Goal: Find specific page/section: Find specific page/section

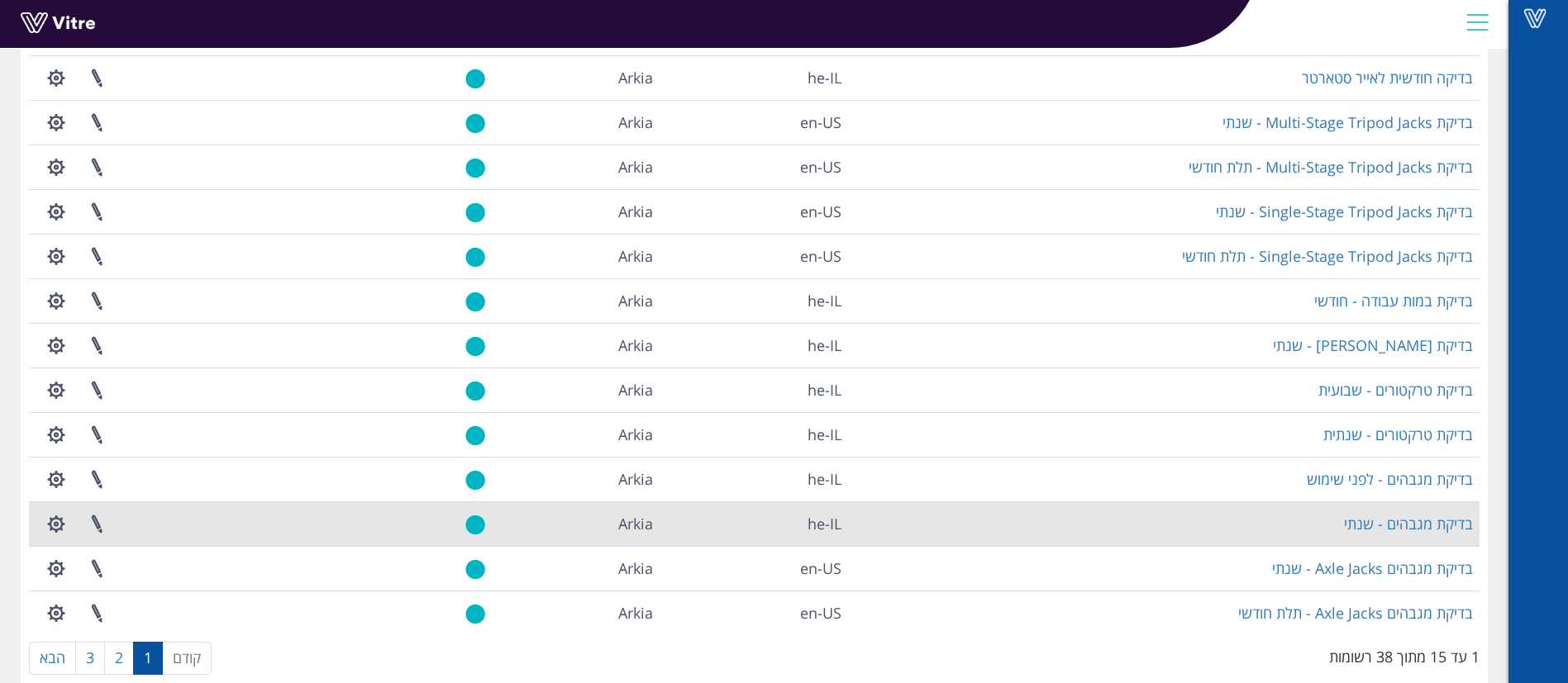
scroll to position [268, 0]
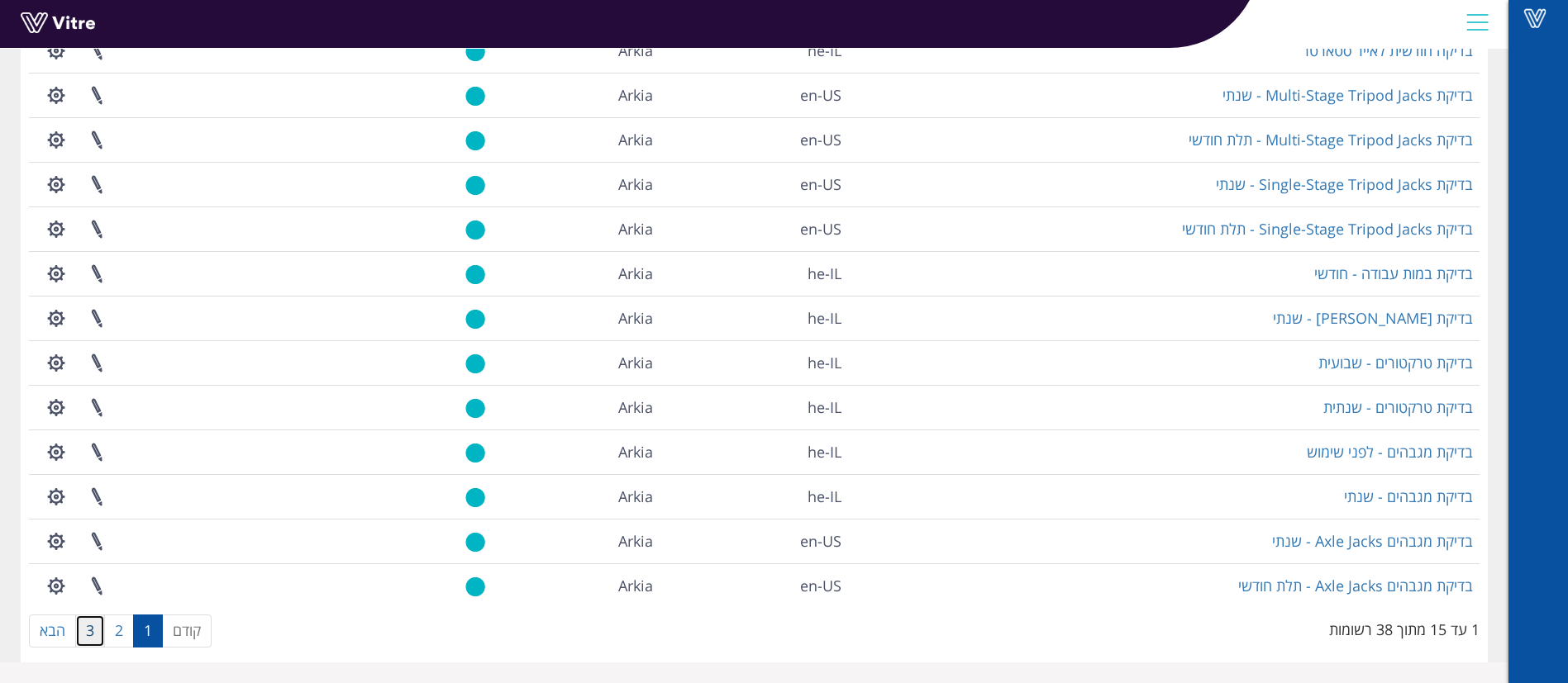
click at [92, 640] on link "3" at bounding box center [90, 631] width 29 height 33
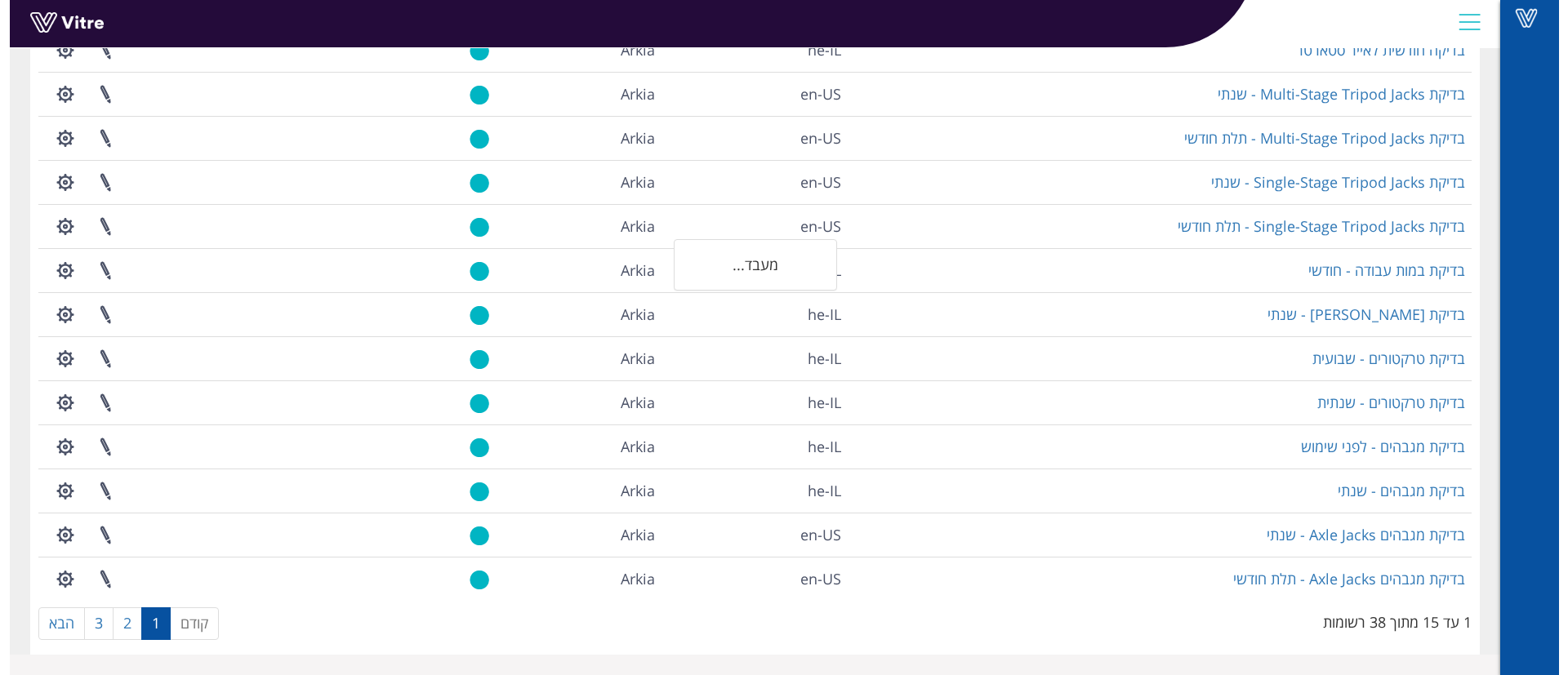
scroll to position [0, 0]
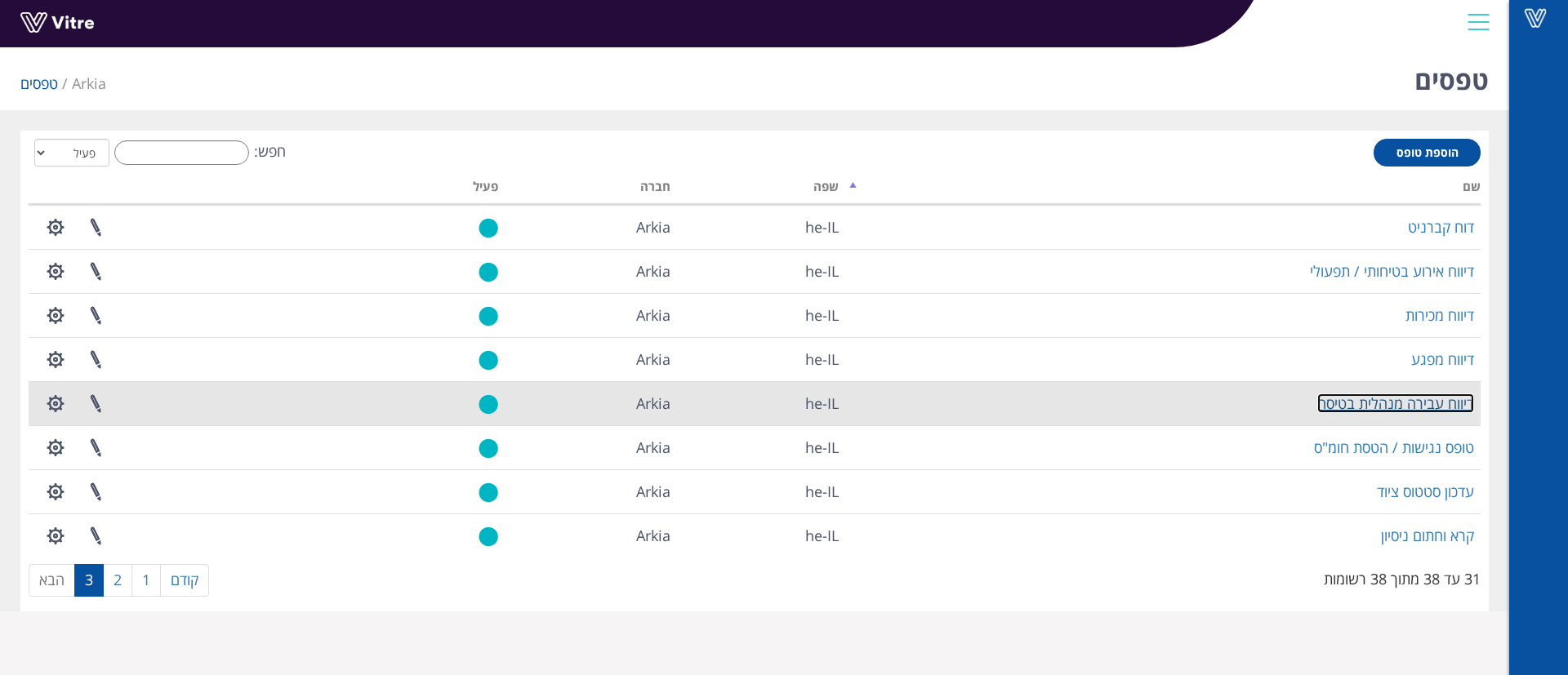
click at [1340, 404] on link "דיווח עבירה מנהלית בטיסה" at bounding box center [1395, 403] width 157 height 20
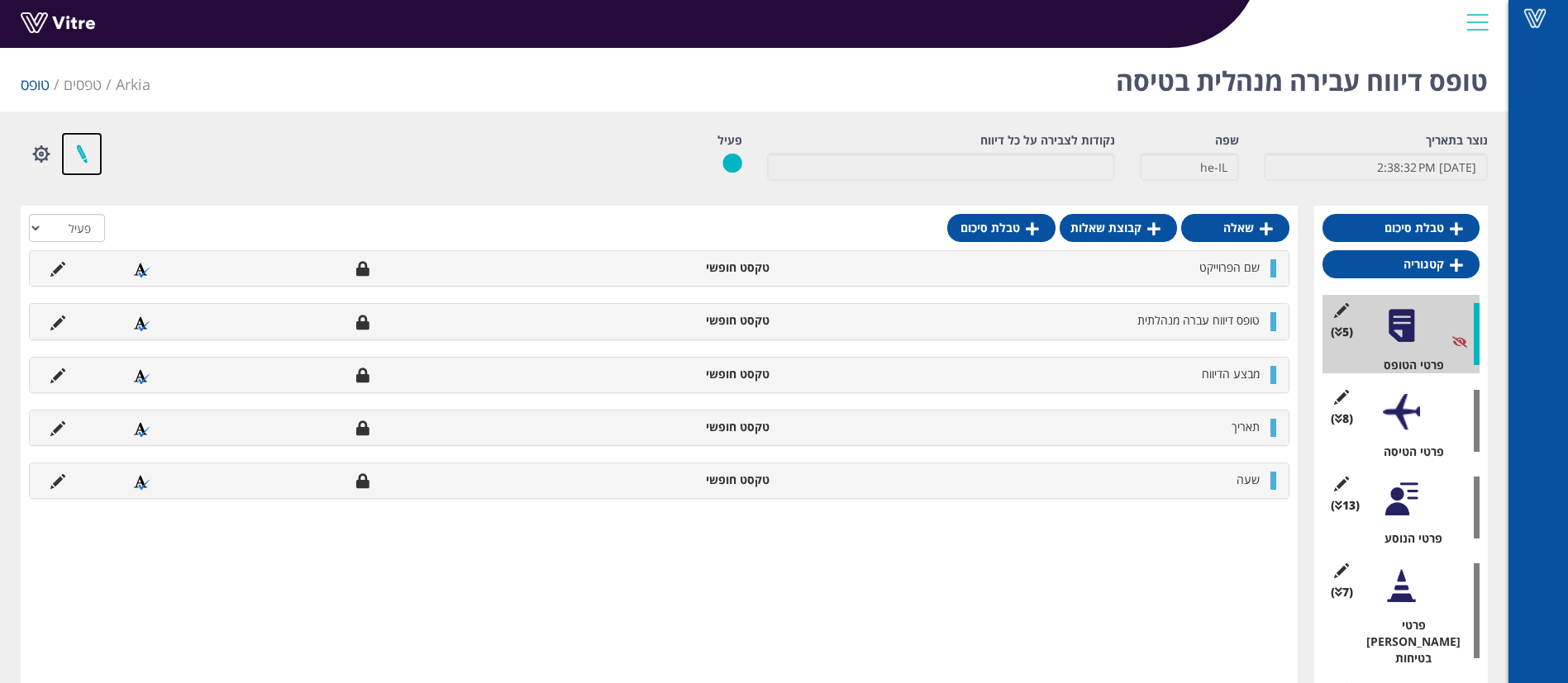
click at [96, 145] on link at bounding box center [81, 154] width 41 height 44
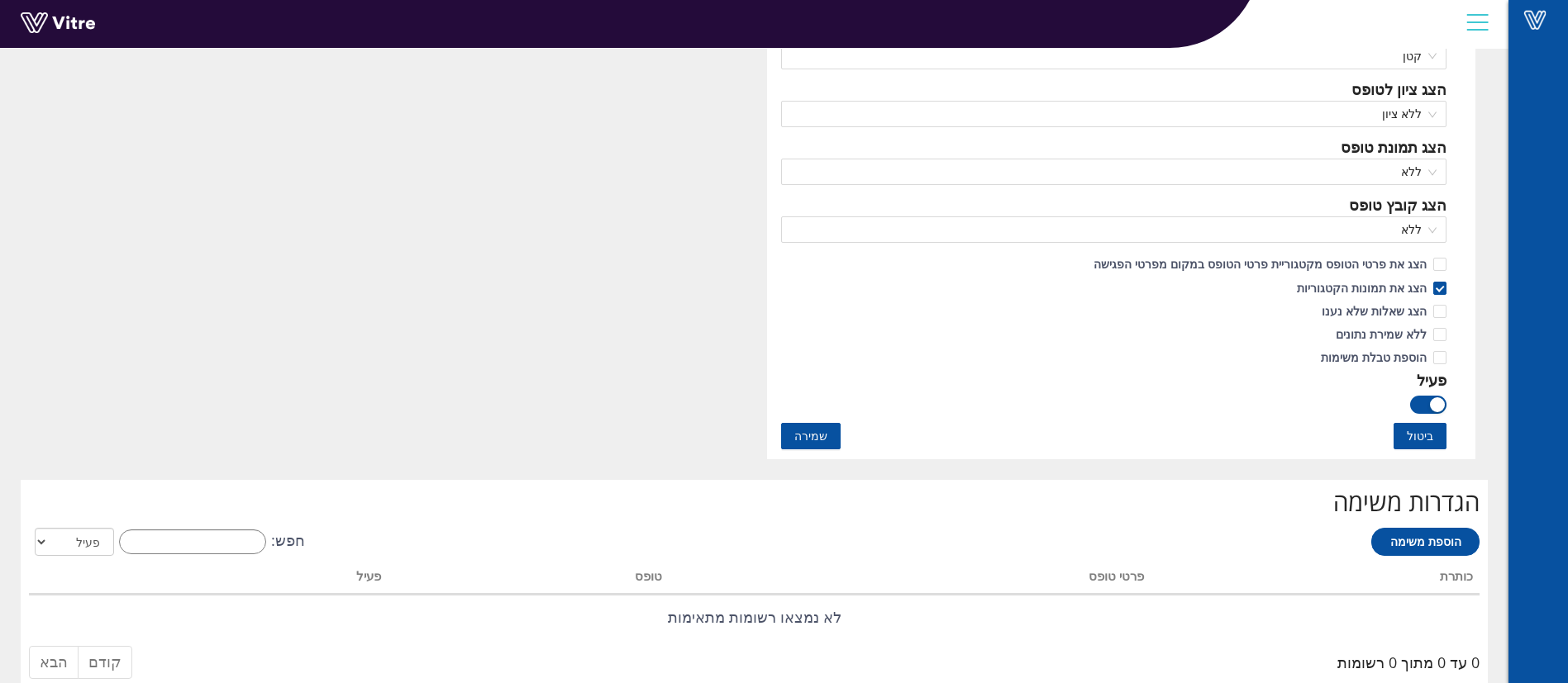
scroll to position [1239, 0]
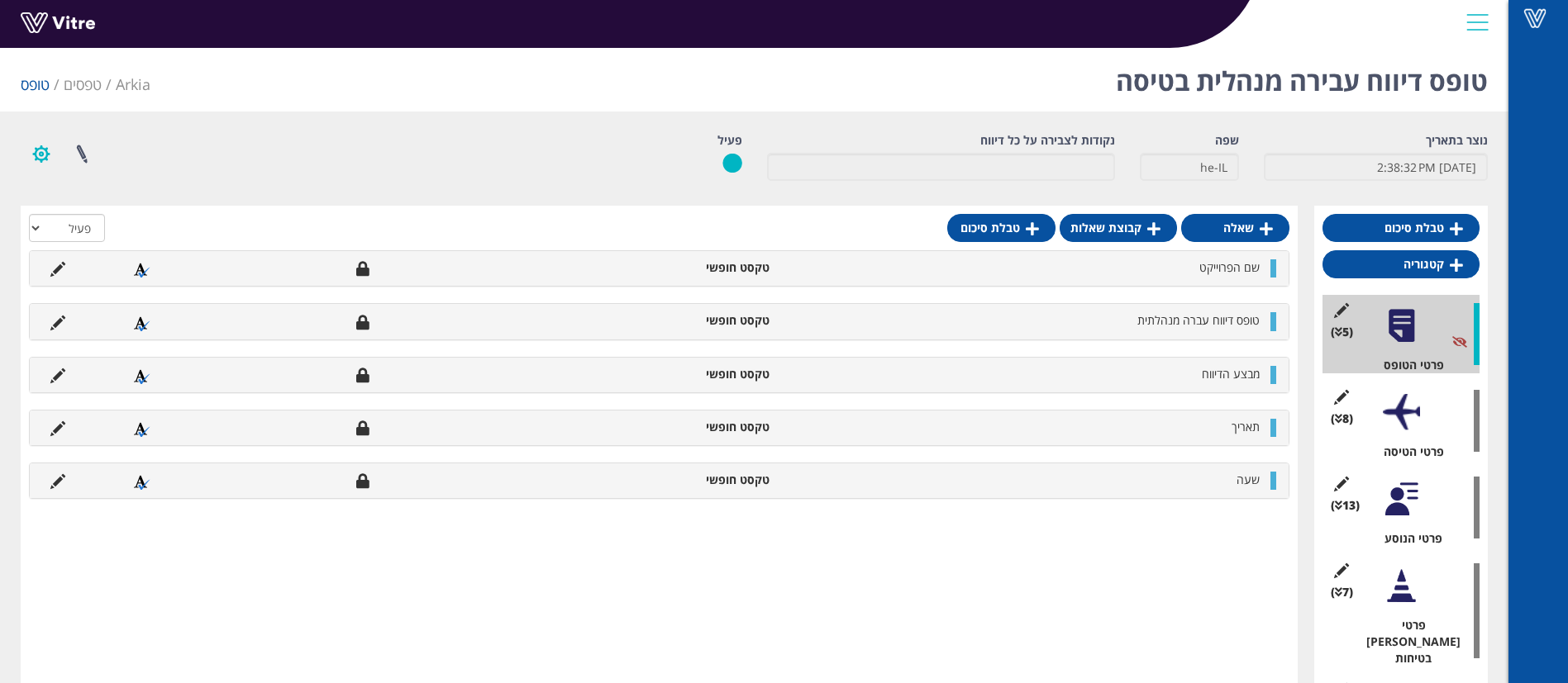
click at [44, 151] on button "button" at bounding box center [41, 154] width 41 height 44
click at [55, 209] on link "הגדרת משתמשים" at bounding box center [87, 215] width 131 height 22
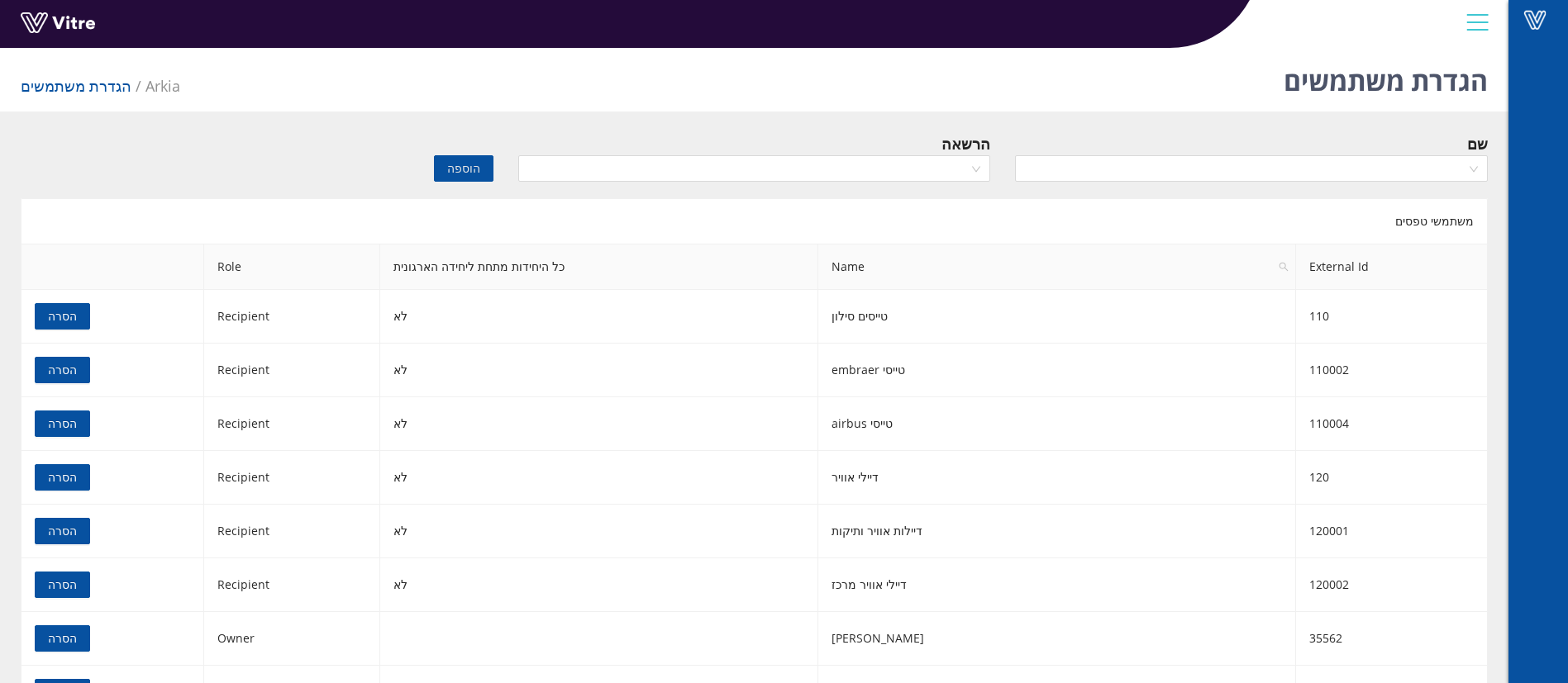
click at [60, 28] on link at bounding box center [83, 28] width 124 height 30
